Goal: Information Seeking & Learning: Learn about a topic

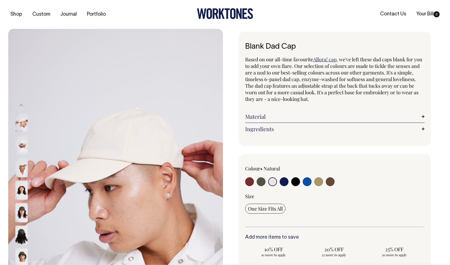
select select "Natural"
click at [87, 14] on link "Portfolio" at bounding box center [96, 14] width 23 height 9
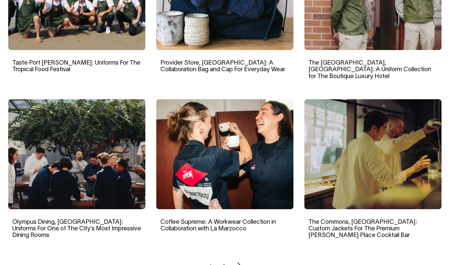
scroll to position [451, 0]
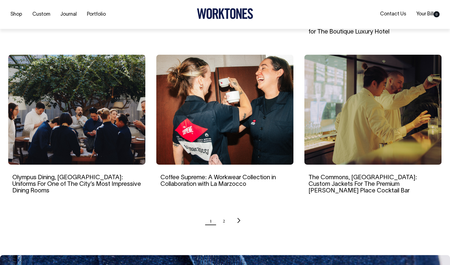
click at [205, 131] on img at bounding box center [224, 110] width 137 height 110
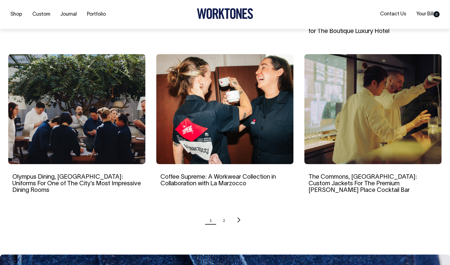
scroll to position [497, 0]
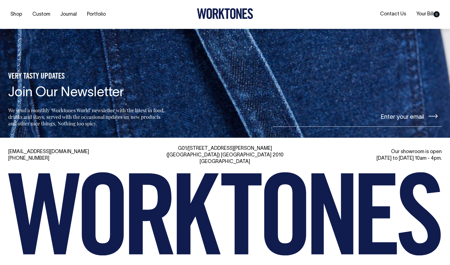
scroll to position [3000, 0]
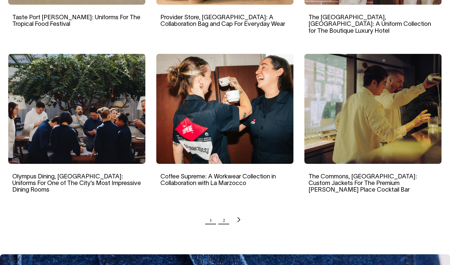
click at [223, 212] on link "2" at bounding box center [224, 219] width 2 height 14
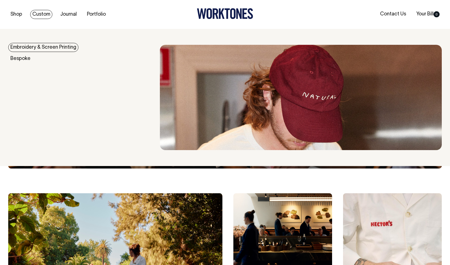
click at [46, 17] on link "Custom" at bounding box center [41, 14] width 22 height 9
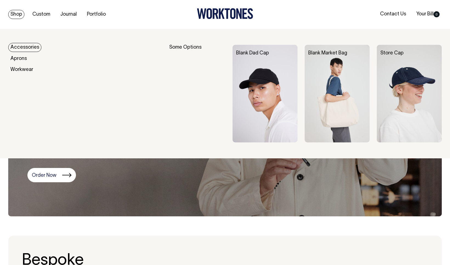
click at [21, 16] on link "Shop" at bounding box center [16, 14] width 16 height 9
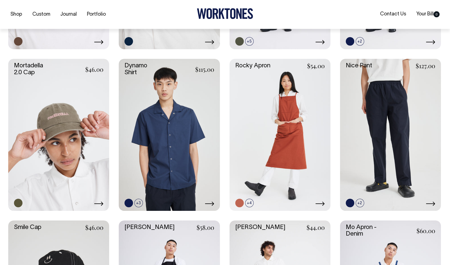
scroll to position [426, 0]
click at [384, 132] on link at bounding box center [390, 133] width 101 height 151
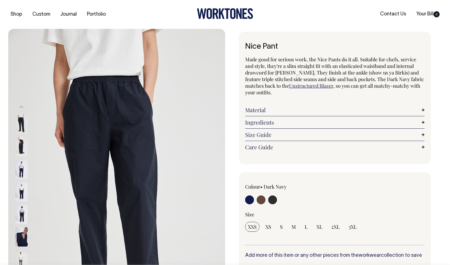
click at [284, 134] on link "Size Guide" at bounding box center [335, 134] width 180 height 7
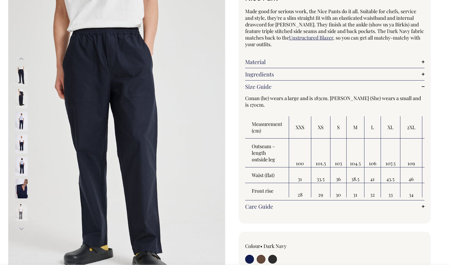
scroll to position [48, 0]
click at [17, 96] on img at bounding box center [21, 98] width 12 height 19
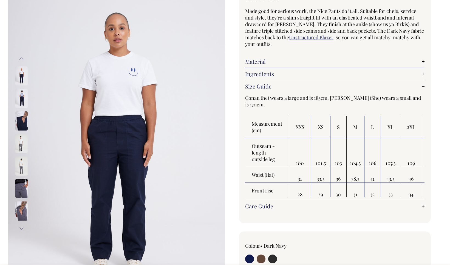
click at [21, 145] on img at bounding box center [21, 143] width 12 height 19
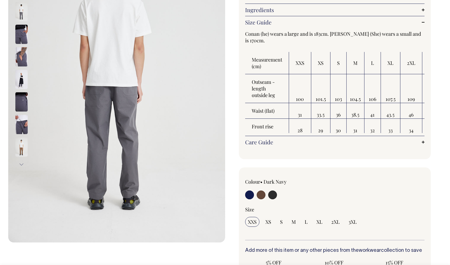
scroll to position [113, 0]
click at [23, 145] on img at bounding box center [21, 146] width 12 height 19
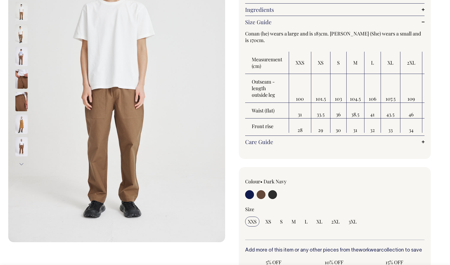
click at [21, 141] on img at bounding box center [21, 146] width 12 height 19
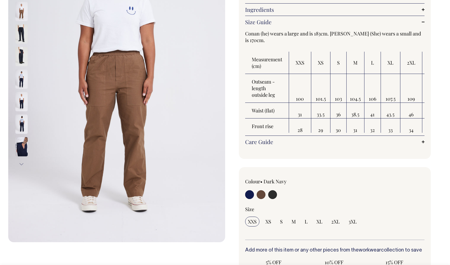
click at [22, 125] on img at bounding box center [21, 123] width 12 height 19
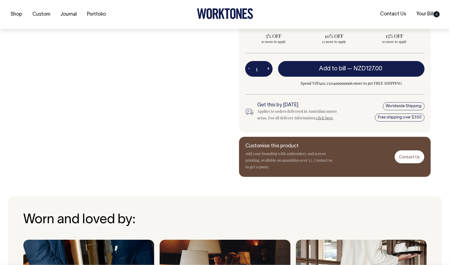
scroll to position [339, 0]
